Goal: Task Accomplishment & Management: Complete application form

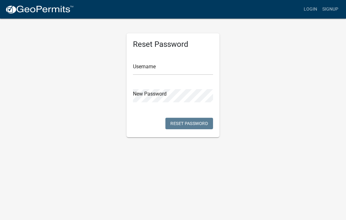
click at [311, 12] on link "Login" at bounding box center [310, 9] width 19 height 12
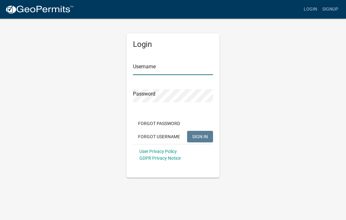
click at [150, 66] on input "Username" at bounding box center [173, 68] width 80 height 13
type input "[PERSON_NAME]"
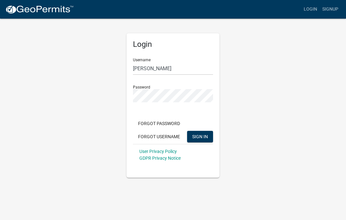
click at [206, 138] on span "SIGN IN" at bounding box center [200, 136] width 16 height 5
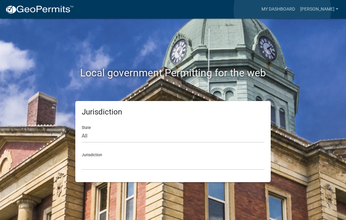
click at [282, 10] on link "My Dashboard" at bounding box center [278, 9] width 39 height 12
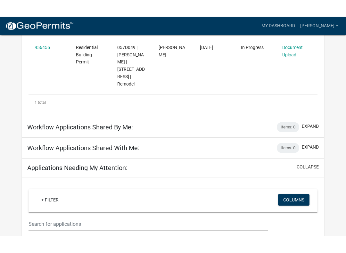
scroll to position [136, 0]
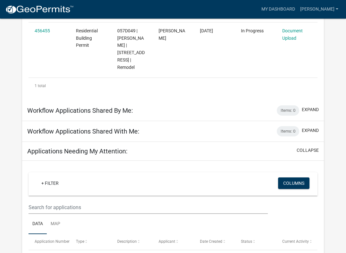
click at [295, 33] on link "Document Upload" at bounding box center [292, 34] width 21 height 12
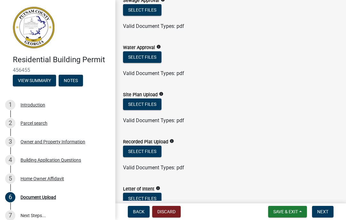
scroll to position [96, 0]
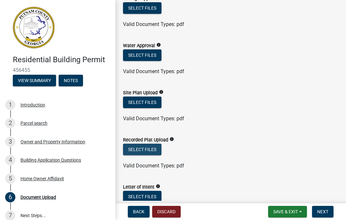
click at [152, 152] on button "Select files" at bounding box center [142, 150] width 38 height 12
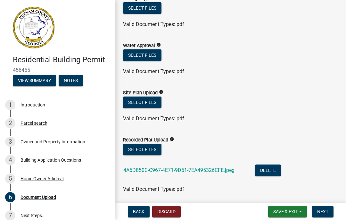
click at [171, 168] on link "4A5D850C-C967-4E71-9D51-7EA495326CFE.jpeg" at bounding box center [178, 170] width 111 height 6
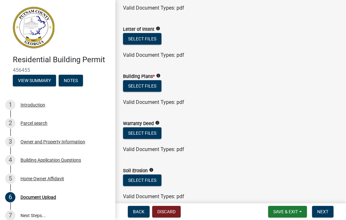
scroll to position [273, 0]
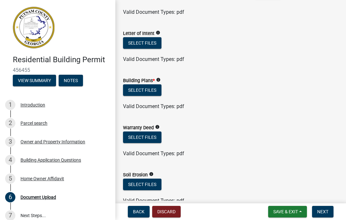
click at [150, 95] on button "Select files" at bounding box center [142, 90] width 38 height 12
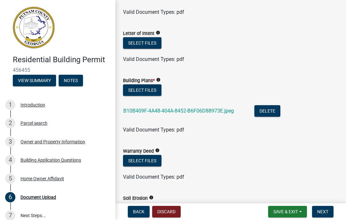
click at [170, 111] on link "B10B409F-4A48-404A-8452-B6F06D88973E.jpeg" at bounding box center [178, 111] width 111 height 6
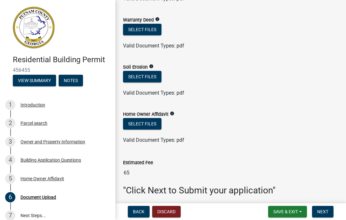
scroll to position [404, 0]
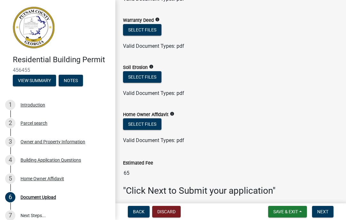
click at [174, 115] on icon "info" at bounding box center [172, 113] width 4 height 4
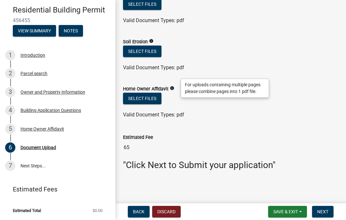
scroll to position [429, 0]
click at [286, 216] on button "Save & Exit" at bounding box center [287, 212] width 39 height 12
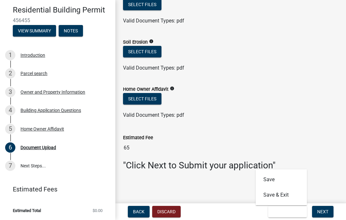
click at [272, 180] on button "Save" at bounding box center [281, 179] width 51 height 15
